Goal: Task Accomplishment & Management: Use online tool/utility

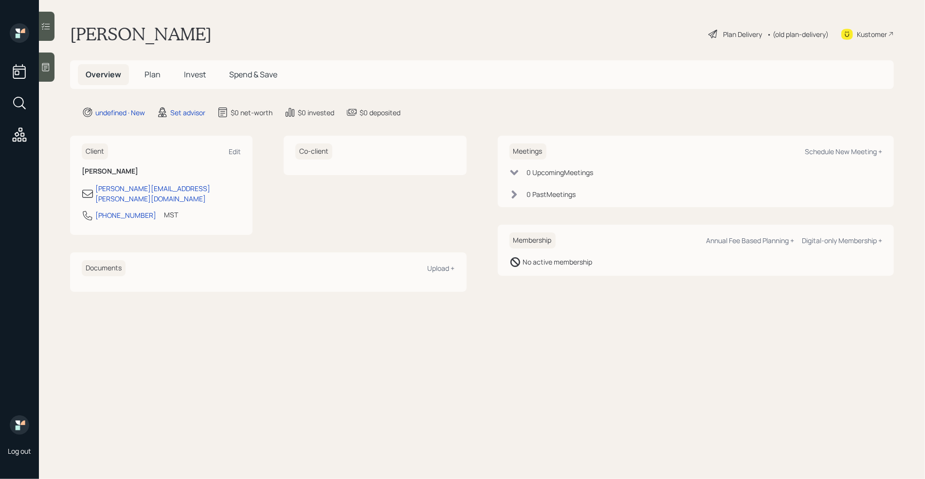
click at [48, 74] on div at bounding box center [47, 67] width 16 height 29
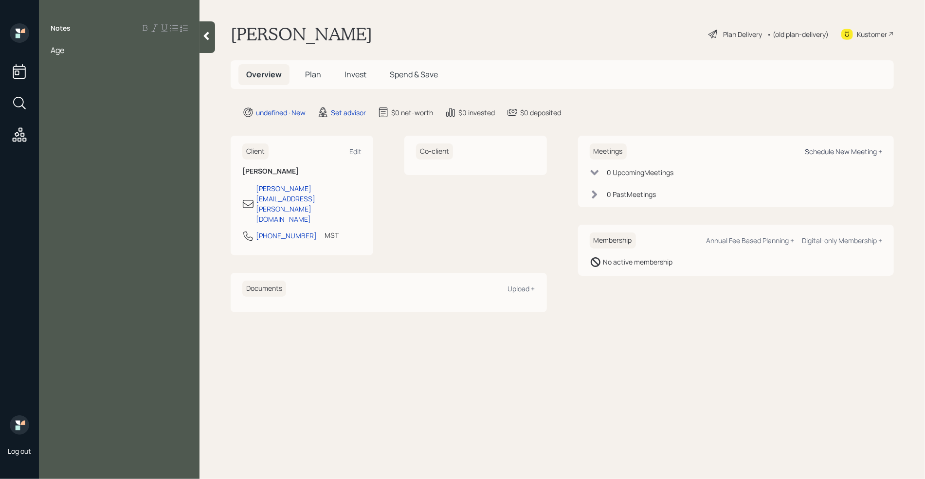
click at [809, 153] on div "Schedule New Meeting +" at bounding box center [843, 151] width 77 height 9
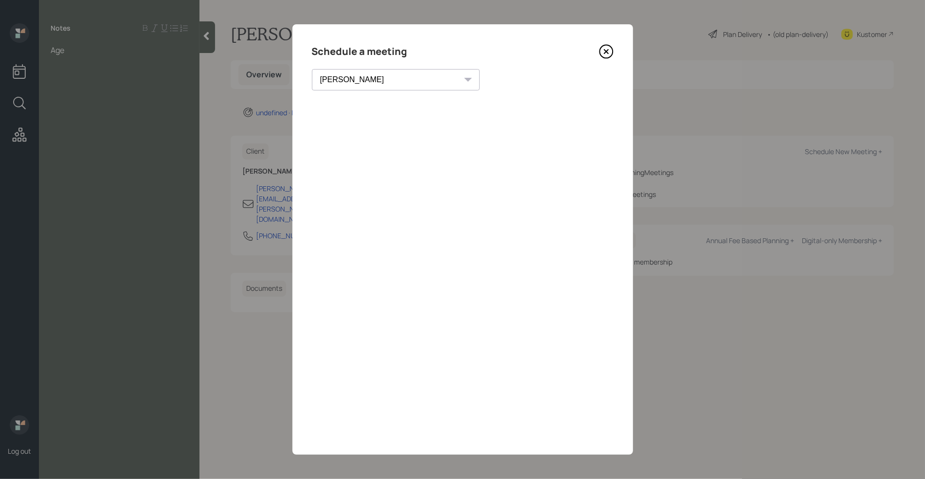
click at [377, 83] on select "[PERSON_NAME] [PERSON_NAME] [PERSON_NAME] [PERSON_NAME] [PERSON_NAME] [PERSON_N…" at bounding box center [396, 79] width 168 height 21
select select "7ee11780-4d8a-424a-8367-23e02165f7ba"
click at [312, 69] on select "[PERSON_NAME] [PERSON_NAME] [PERSON_NAME] [PERSON_NAME] [PERSON_NAME] [PERSON_N…" at bounding box center [396, 79] width 168 height 21
